Goal: Find contact information: Find contact information

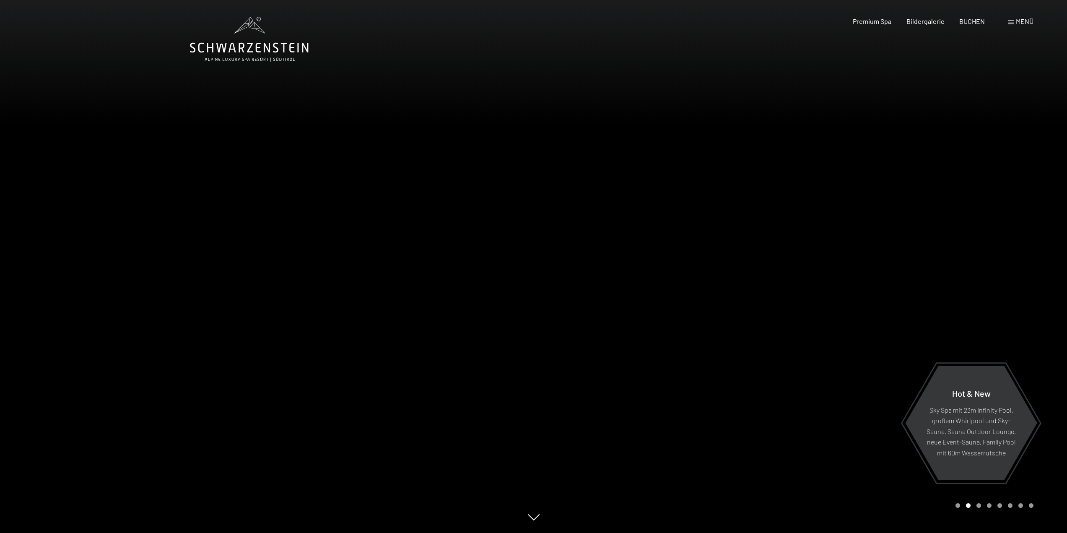
click at [1020, 22] on span "Menü" at bounding box center [1025, 21] width 18 height 8
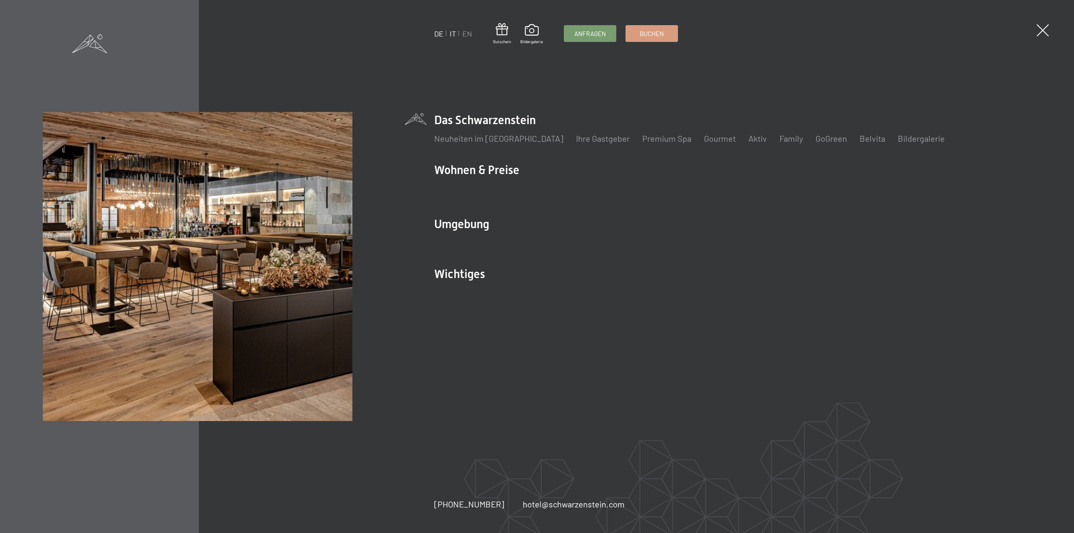
click at [454, 35] on link "IT" at bounding box center [453, 33] width 6 height 9
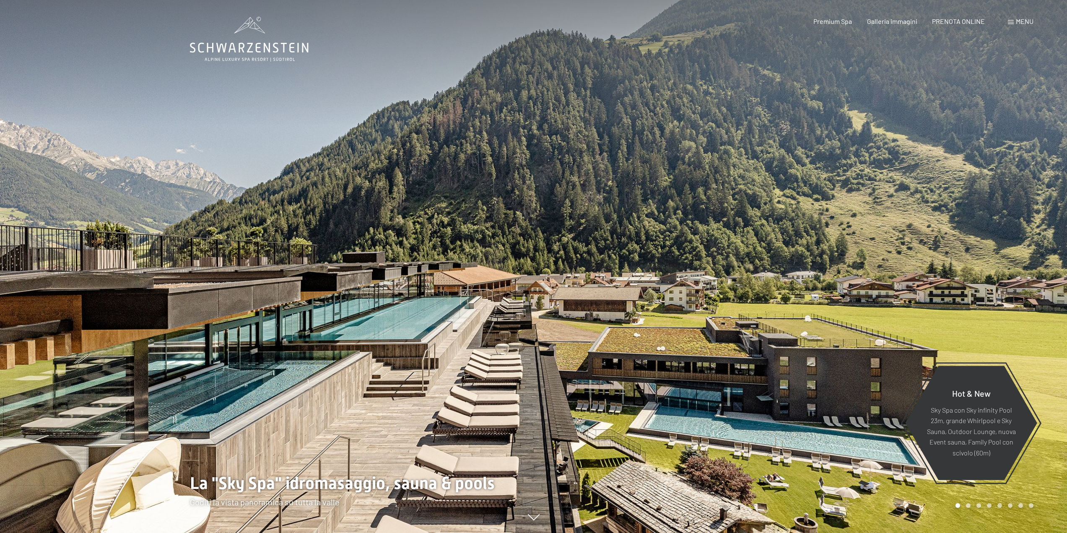
click at [1029, 21] on span "Menu" at bounding box center [1025, 21] width 18 height 8
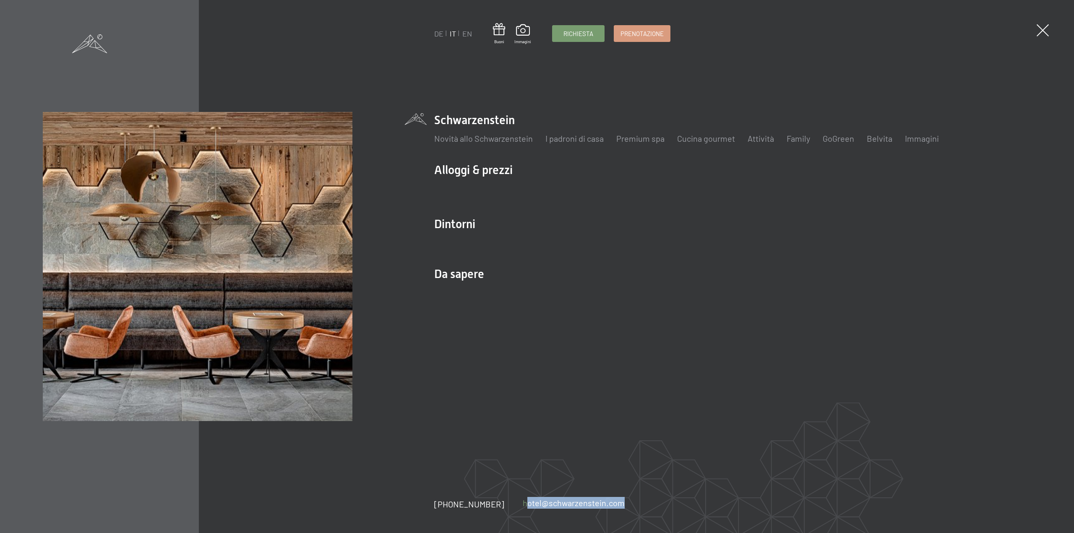
drag, startPoint x: 626, startPoint y: 505, endPoint x: 513, endPoint y: 508, distance: 113.3
click at [513, 508] on div "+39 0474 674100 hotel@ no-spam. schwarzenstein. no-spam. com" at bounding box center [538, 504] width 209 height 12
copy link "hotel@ no-spam. schwarzenstein. no-spam. com"
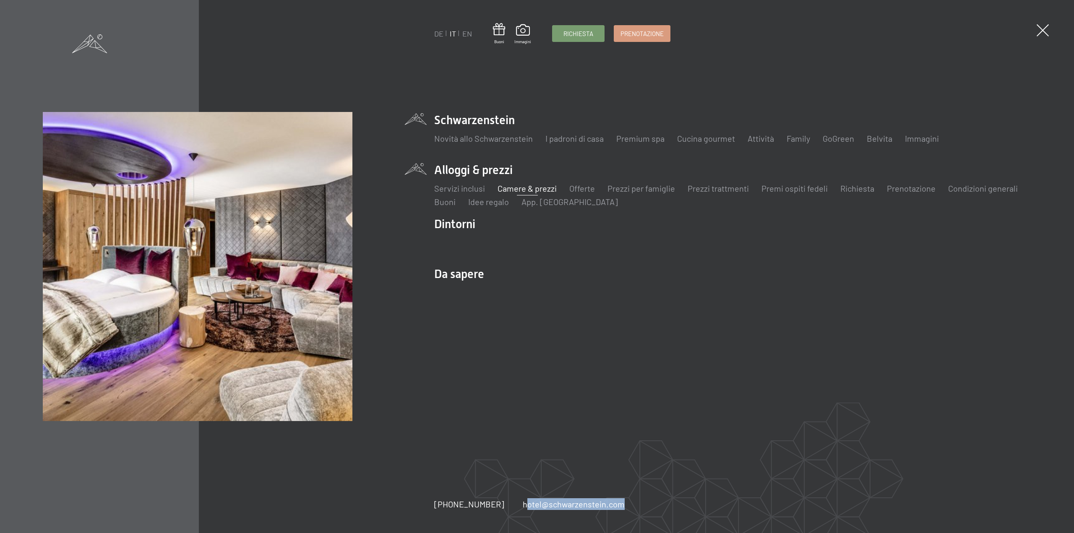
click at [526, 187] on link "Camere & prezzi" at bounding box center [526, 188] width 59 height 10
